Goal: Information Seeking & Learning: Learn about a topic

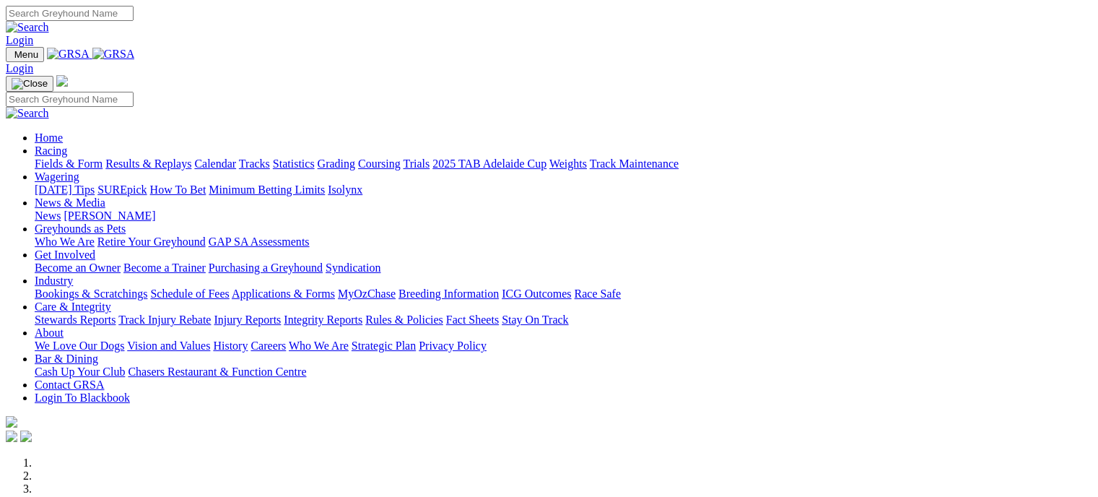
click at [45, 157] on link "Fields & Form" at bounding box center [69, 163] width 68 height 12
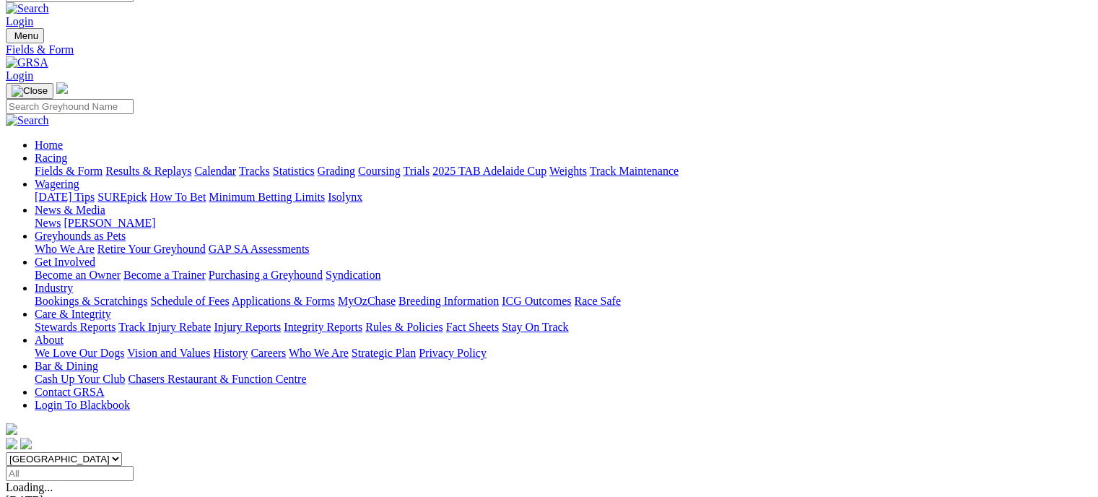
scroll to position [72, 0]
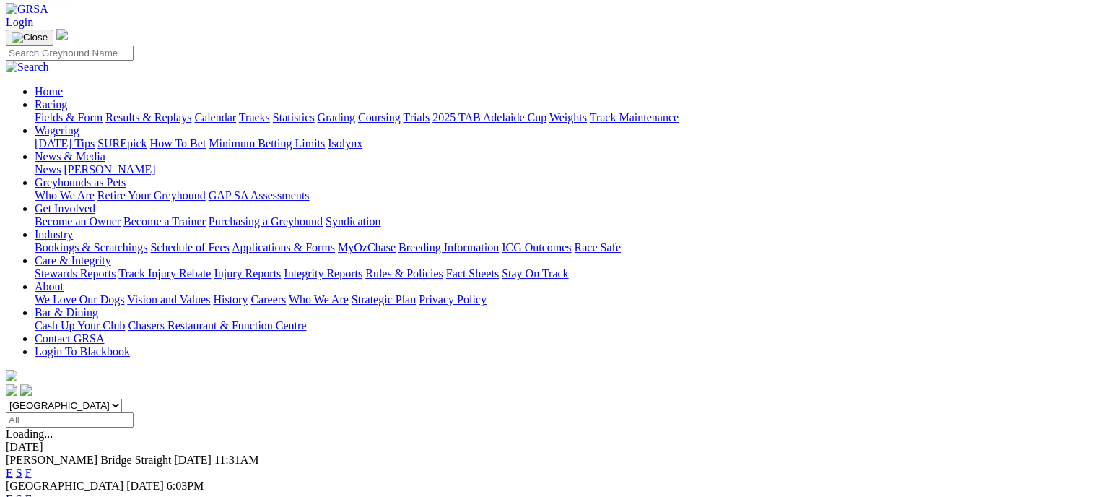
click at [32, 467] on link "F" at bounding box center [28, 473] width 6 height 12
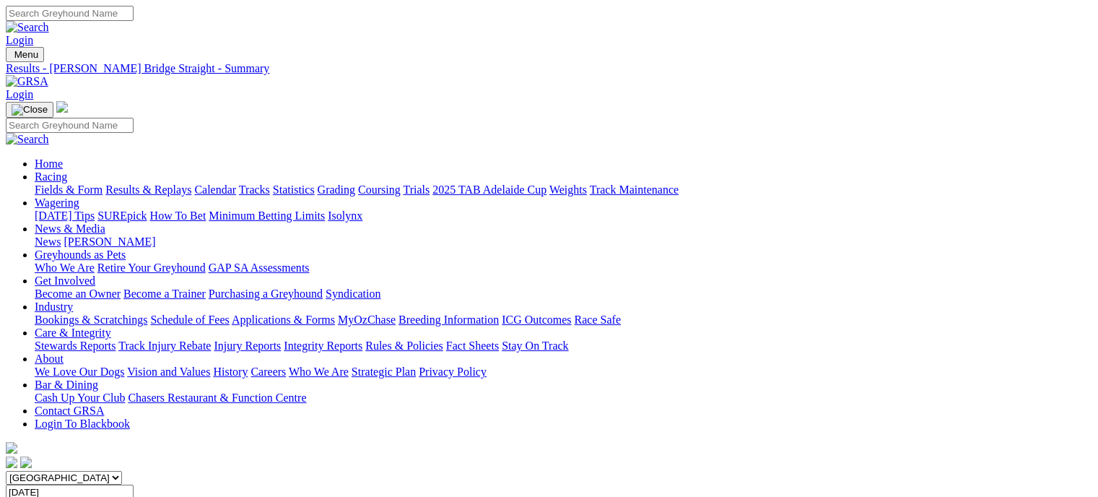
click at [35, 183] on link "Fields & Form" at bounding box center [69, 189] width 68 height 12
